Goal: Task Accomplishment & Management: Use online tool/utility

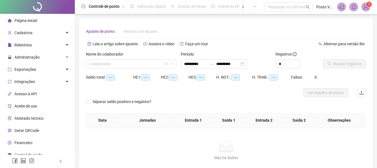
type input "**********"
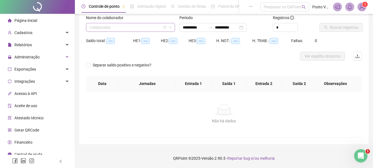
click at [121, 29] on input "search" at bounding box center [127, 27] width 77 height 8
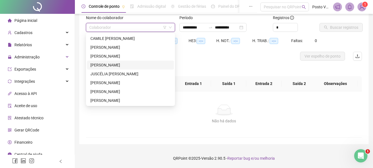
click at [126, 69] on div "[PERSON_NAME]" at bounding box center [130, 65] width 87 height 9
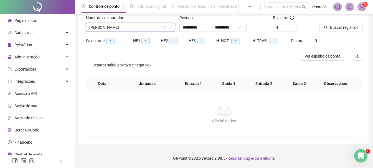
click at [137, 25] on span "[PERSON_NAME]" at bounding box center [130, 27] width 82 height 8
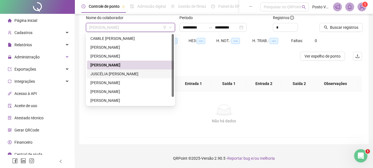
click at [132, 75] on div "JUSCÉLIA [PERSON_NAME]" at bounding box center [130, 74] width 80 height 6
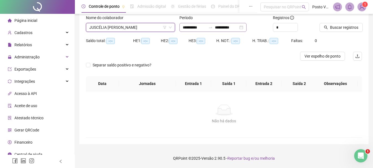
click at [247, 27] on div "**********" at bounding box center [213, 27] width 67 height 9
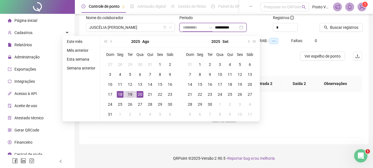
type input "**********"
click at [131, 94] on div "19" at bounding box center [130, 94] width 7 height 7
type input "**********"
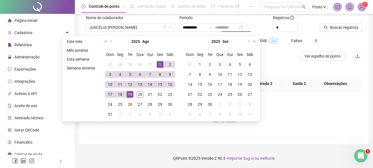
click at [162, 66] on div "1" at bounding box center [160, 64] width 7 height 7
type input "**********"
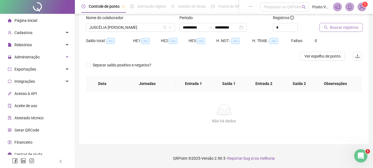
click at [332, 26] on span "Buscar registros" at bounding box center [344, 27] width 28 height 6
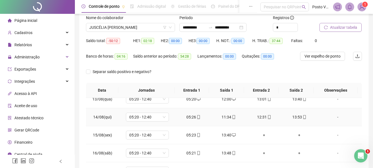
scroll to position [115, 0]
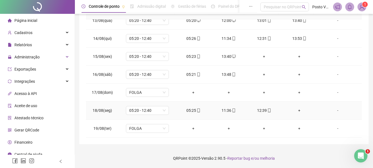
click at [297, 110] on div "+" at bounding box center [299, 111] width 26 height 6
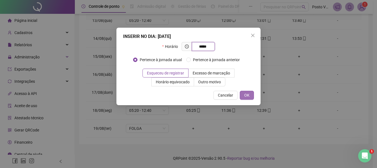
type input "*****"
click at [252, 98] on button "OK" at bounding box center [247, 95] width 14 height 9
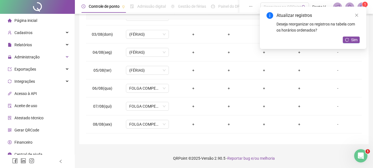
scroll to position [0, 0]
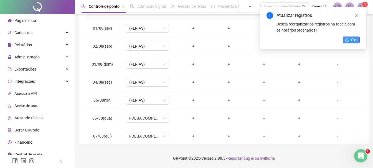
click at [347, 40] on icon "reload" at bounding box center [347, 40] width 4 height 4
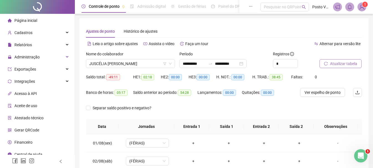
click at [131, 56] on div "Nome do colaborador" at bounding box center [130, 55] width 89 height 8
click at [130, 64] on span "JUSCÉLIA [PERSON_NAME]" at bounding box center [130, 64] width 82 height 8
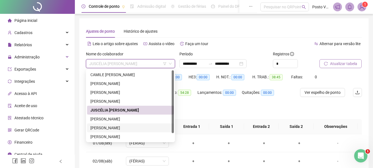
click at [112, 130] on div "[PERSON_NAME]" at bounding box center [130, 128] width 80 height 6
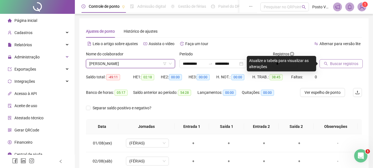
click at [343, 65] on span "Buscar registros" at bounding box center [344, 64] width 28 height 6
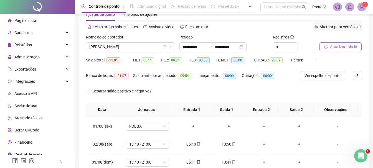
scroll to position [4, 0]
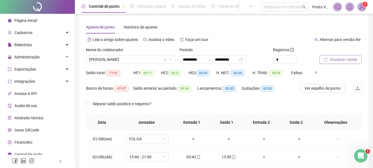
click at [342, 59] on span "Atualizar tabela" at bounding box center [343, 60] width 27 height 6
click at [127, 59] on span "[PERSON_NAME]" at bounding box center [130, 59] width 82 height 8
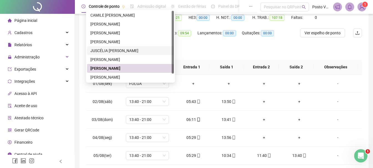
scroll to position [9, 0]
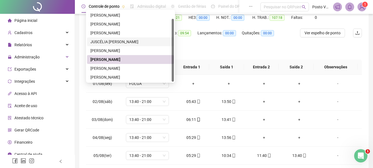
drag, startPoint x: 174, startPoint y: 53, endPoint x: 171, endPoint y: 81, distance: 27.9
click at [171, 81] on div "CAMILE [PERSON_NAME] DE [PERSON_NAME] [PERSON_NAME]" at bounding box center [130, 46] width 87 height 71
click at [135, 76] on div "[PERSON_NAME]" at bounding box center [130, 77] width 80 height 6
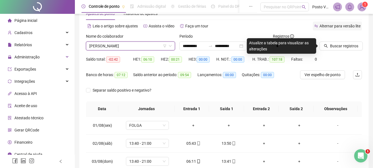
scroll to position [0, 0]
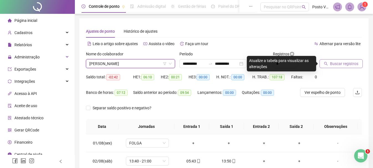
click at [347, 67] on button "Buscar registros" at bounding box center [341, 63] width 43 height 9
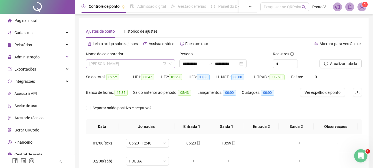
click at [140, 62] on span "[PERSON_NAME]" at bounding box center [130, 64] width 82 height 8
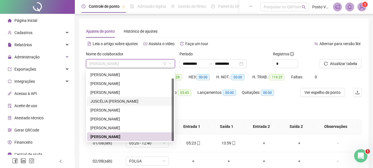
click at [133, 100] on div "JUSCÉLIA [PERSON_NAME]" at bounding box center [130, 102] width 80 height 6
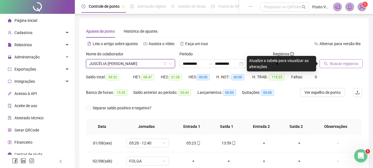
click at [335, 65] on span "Buscar registros" at bounding box center [344, 64] width 28 height 6
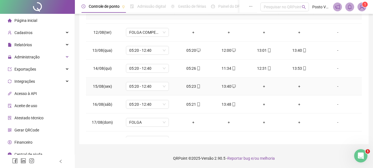
scroll to position [224, 0]
